Goal: Transaction & Acquisition: Purchase product/service

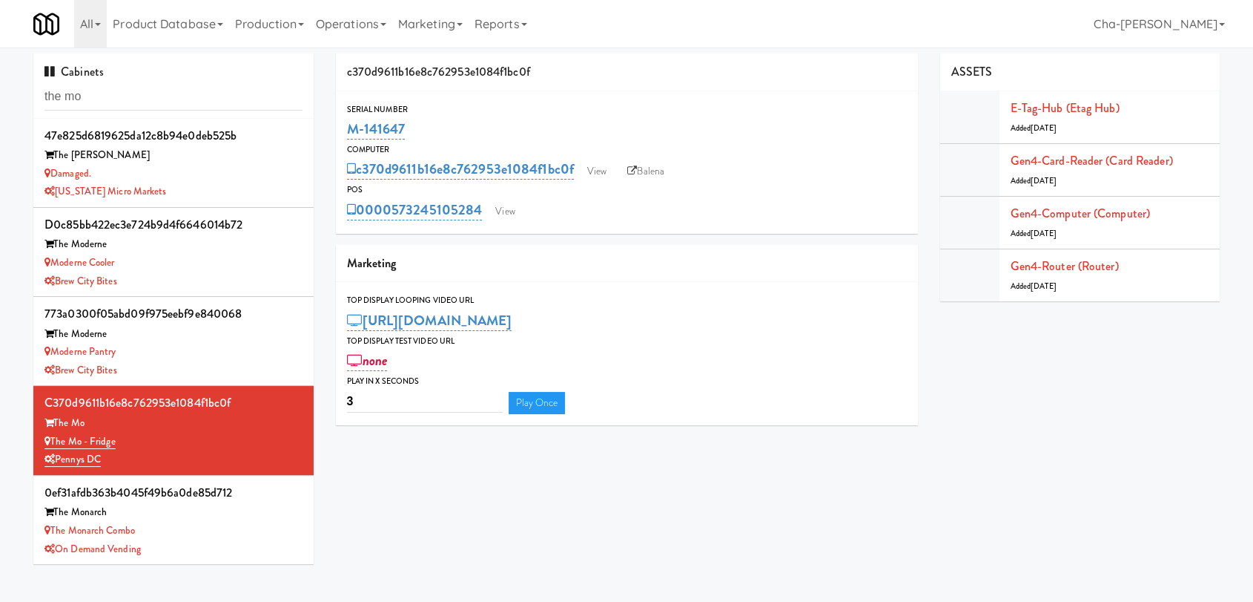
scroll to position [89, 0]
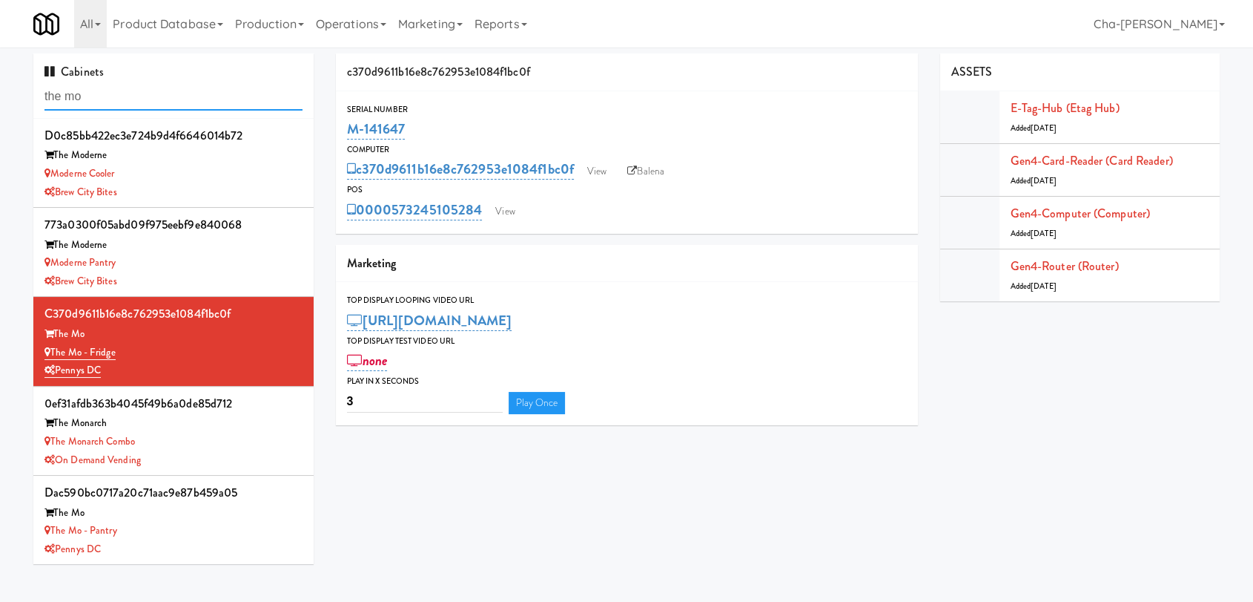
click at [120, 99] on input "the mo" at bounding box center [174, 96] width 258 height 27
click at [146, 102] on input "the mo" at bounding box center [174, 96] width 258 height 27
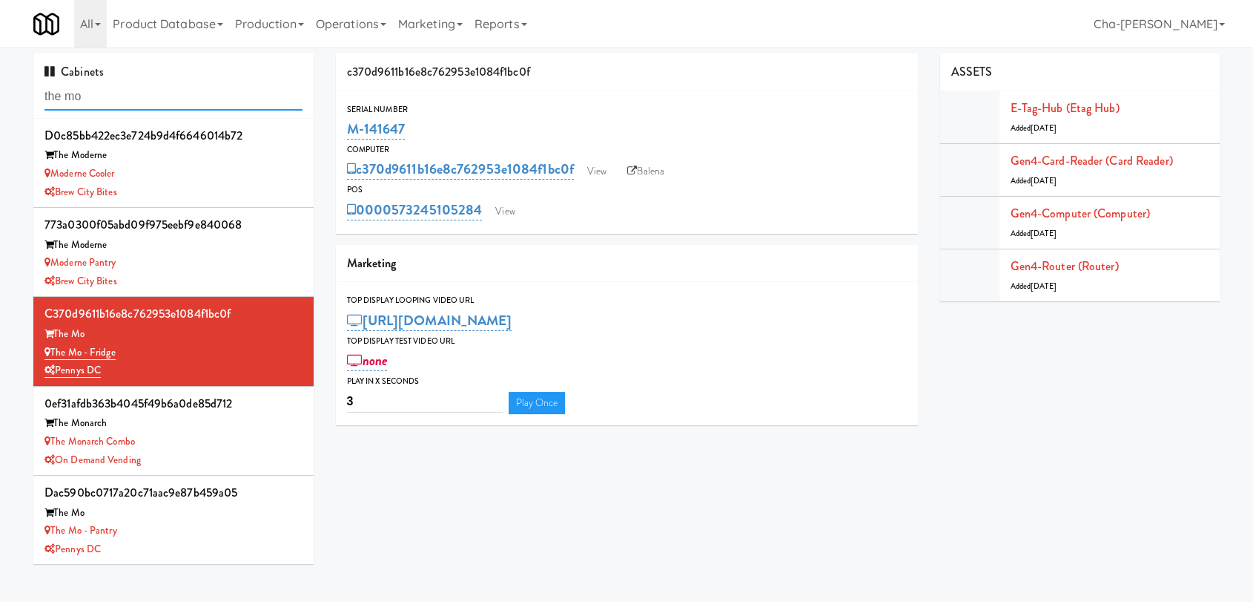
click at [146, 102] on input "the mo" at bounding box center [174, 96] width 258 height 27
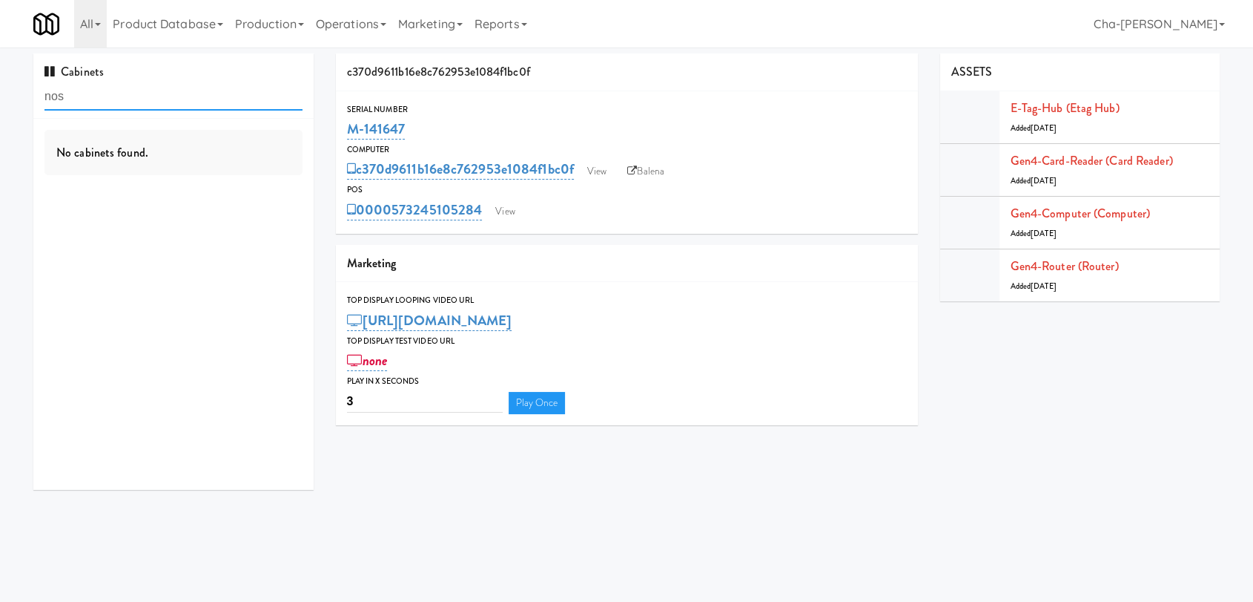
scroll to position [0, 0]
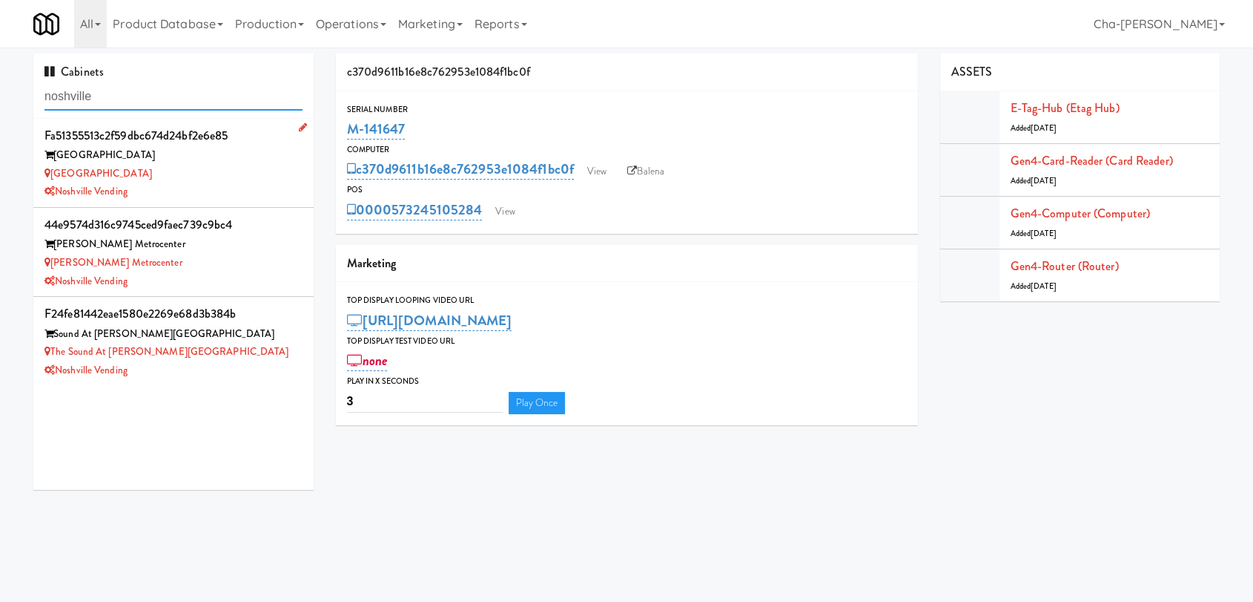
type input "noshville"
click at [205, 171] on div "[GEOGRAPHIC_DATA]" at bounding box center [174, 174] width 258 height 19
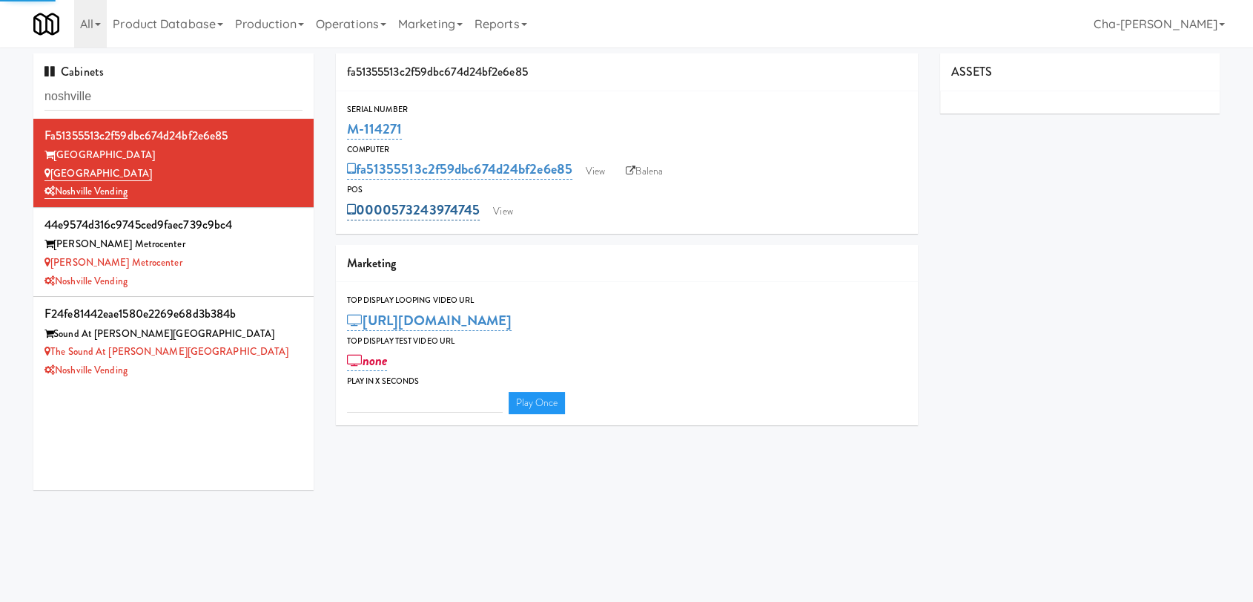
type input "3"
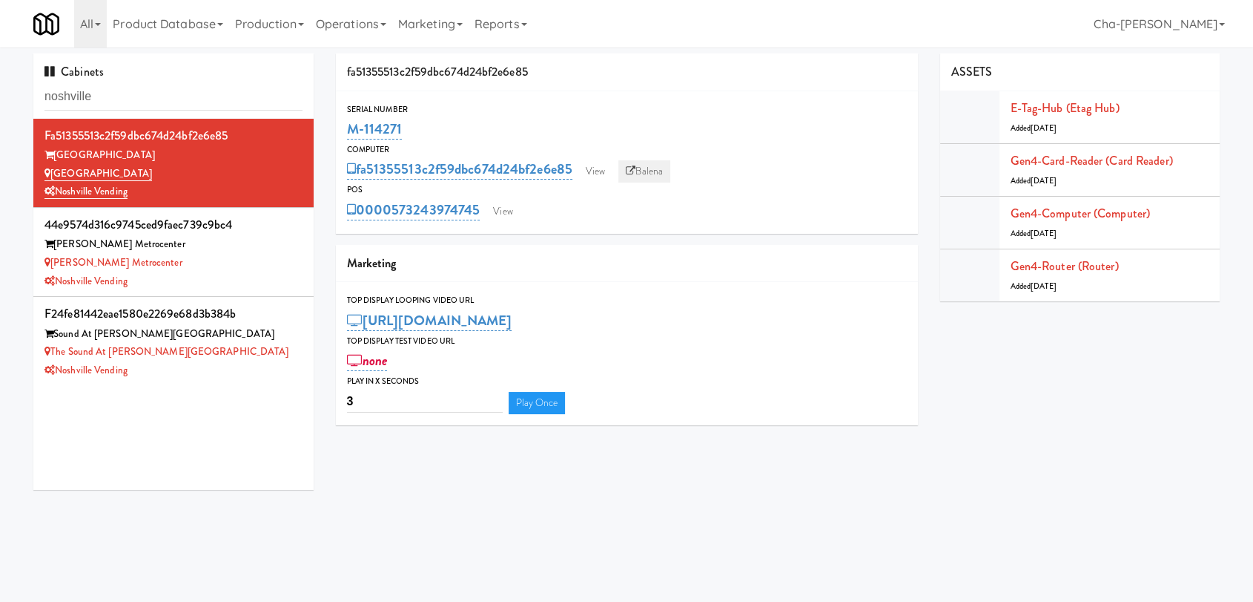
click at [630, 168] on icon at bounding box center [631, 171] width 10 height 10
